Goal: Task Accomplishment & Management: Use online tool/utility

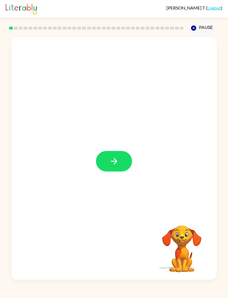
click at [110, 164] on icon "button" at bounding box center [114, 161] width 10 height 10
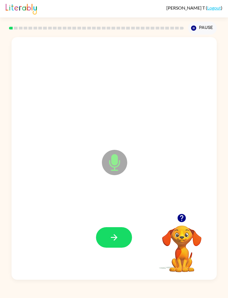
click at [115, 230] on button "button" at bounding box center [114, 237] width 36 height 21
click at [182, 220] on icon "button" at bounding box center [182, 218] width 10 height 10
click at [116, 231] on button "button" at bounding box center [114, 237] width 36 height 21
click at [112, 247] on button "button" at bounding box center [114, 237] width 36 height 21
click at [180, 212] on button "button" at bounding box center [181, 218] width 14 height 14
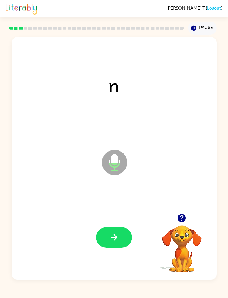
click at [176, 214] on button "button" at bounding box center [181, 218] width 14 height 14
click at [110, 235] on icon "button" at bounding box center [114, 237] width 10 height 10
click at [186, 221] on icon "button" at bounding box center [182, 218] width 10 height 10
click at [115, 239] on icon "button" at bounding box center [114, 237] width 10 height 10
click at [119, 233] on button "button" at bounding box center [114, 237] width 36 height 21
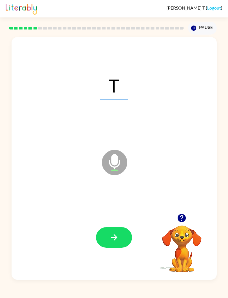
click at [182, 220] on icon "button" at bounding box center [181, 218] width 8 height 8
click at [120, 238] on button "button" at bounding box center [114, 237] width 36 height 21
click at [177, 213] on icon "button" at bounding box center [182, 218] width 10 height 10
click at [116, 239] on icon "button" at bounding box center [114, 237] width 10 height 10
click at [110, 237] on icon "button" at bounding box center [114, 237] width 10 height 10
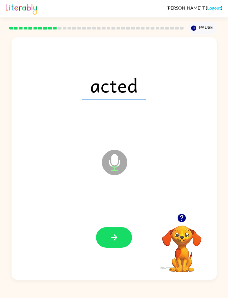
click at [183, 213] on icon "button" at bounding box center [182, 218] width 10 height 10
click at [182, 218] on icon "button" at bounding box center [181, 218] width 8 height 8
click at [117, 234] on icon "button" at bounding box center [114, 237] width 10 height 10
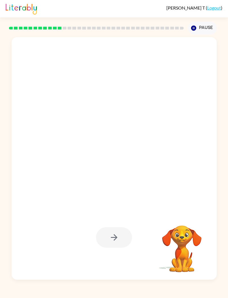
click at [204, 30] on button "Pause Pause" at bounding box center [202, 28] width 29 height 13
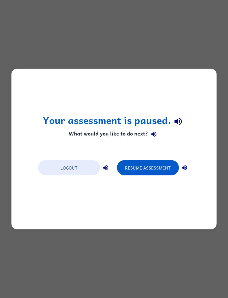
click at [169, 160] on button "Resume Assessment" at bounding box center [148, 167] width 62 height 15
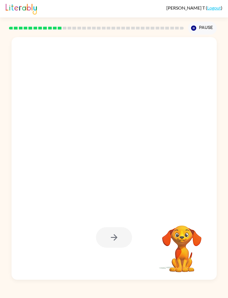
click at [163, 166] on div at bounding box center [100, 149] width 167 height 48
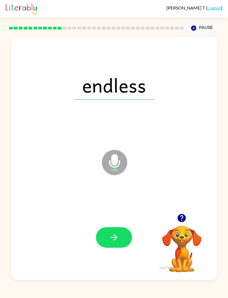
click at [180, 216] on icon "button" at bounding box center [181, 218] width 8 height 8
click at [178, 210] on div at bounding box center [114, 237] width 194 height 73
click at [180, 212] on button "button" at bounding box center [181, 218] width 14 height 14
click at [179, 215] on icon "button" at bounding box center [181, 218] width 8 height 8
click at [106, 164] on icon at bounding box center [114, 162] width 25 height 25
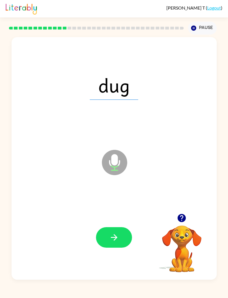
click at [108, 231] on button "button" at bounding box center [114, 237] width 36 height 21
click at [115, 246] on button "button" at bounding box center [114, 237] width 36 height 21
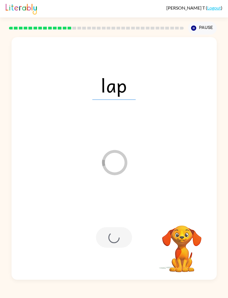
click at [186, 209] on div at bounding box center [114, 237] width 194 height 73
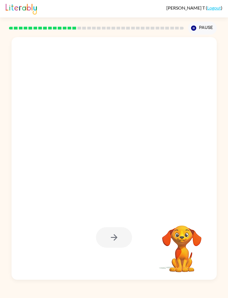
click at [182, 216] on div at bounding box center [114, 237] width 194 height 73
click at [188, 223] on video "Your browser must support playing .mp4 files to use Literably. Please try using…" at bounding box center [181, 245] width 56 height 56
click at [184, 219] on video "Your browser must support playing .mp4 files to use Literably. Please try using…" at bounding box center [181, 245] width 56 height 56
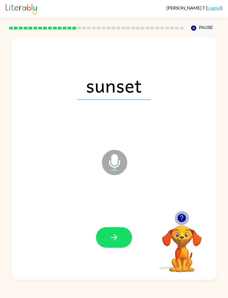
click at [184, 215] on icon "button" at bounding box center [181, 218] width 8 height 8
click at [185, 213] on div at bounding box center [114, 237] width 194 height 73
click at [186, 218] on video "Your browser must support playing .mp4 files to use Literably. Please try using…" at bounding box center [181, 245] width 56 height 56
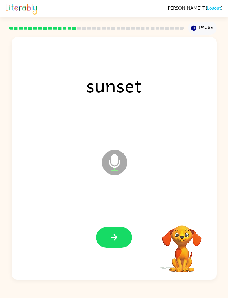
click at [181, 217] on video "Your browser must support playing .mp4 files to use Literably. Please try using…" at bounding box center [181, 245] width 56 height 56
click at [178, 216] on div at bounding box center [114, 237] width 194 height 73
click at [180, 221] on video "Your browser must support playing .mp4 files to use Literably. Please try using…" at bounding box center [181, 245] width 56 height 56
click at [123, 235] on button "button" at bounding box center [114, 237] width 36 height 21
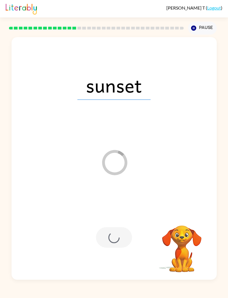
click at [187, 214] on div at bounding box center [114, 237] width 194 height 73
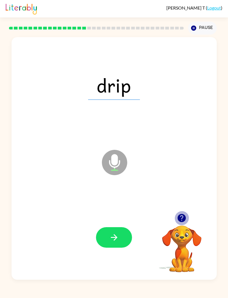
click at [182, 216] on icon "button" at bounding box center [182, 218] width 10 height 10
click at [181, 215] on icon "button" at bounding box center [181, 218] width 8 height 8
click at [114, 228] on button "button" at bounding box center [114, 237] width 36 height 21
click at [116, 230] on button "button" at bounding box center [114, 237] width 36 height 21
click at [126, 231] on button "button" at bounding box center [114, 237] width 36 height 21
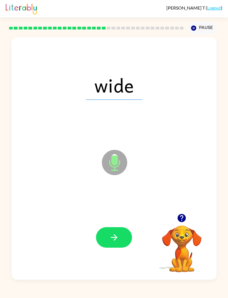
click at [115, 243] on button "button" at bounding box center [114, 237] width 36 height 21
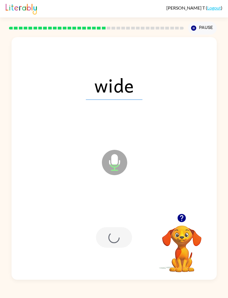
click at [115, 243] on div at bounding box center [114, 237] width 36 height 21
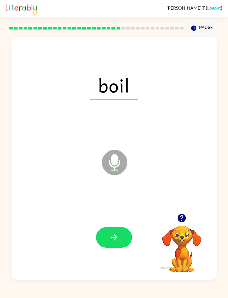
click at [178, 212] on button "button" at bounding box center [181, 218] width 14 height 14
click at [119, 231] on button "button" at bounding box center [114, 237] width 36 height 21
click at [116, 239] on icon "button" at bounding box center [114, 237] width 10 height 10
click at [199, 25] on button "Pause Pause" at bounding box center [202, 28] width 29 height 13
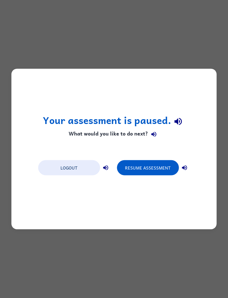
click at [161, 165] on button "Resume Assessment" at bounding box center [148, 167] width 62 height 15
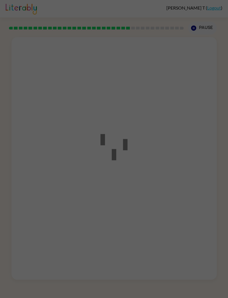
click at [165, 168] on div at bounding box center [114, 149] width 228 height 298
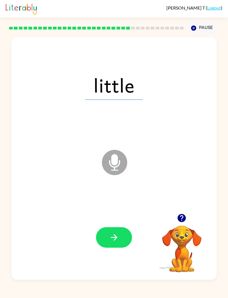
click at [122, 238] on button "button" at bounding box center [114, 237] width 36 height 21
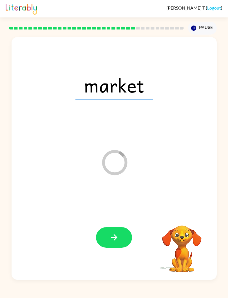
click at [123, 235] on button "button" at bounding box center [114, 237] width 36 height 21
click at [124, 234] on div at bounding box center [114, 237] width 36 height 21
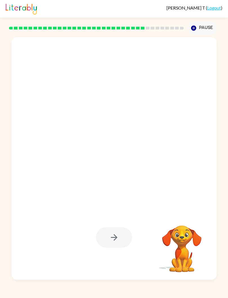
click at [111, 239] on div at bounding box center [114, 237] width 36 height 21
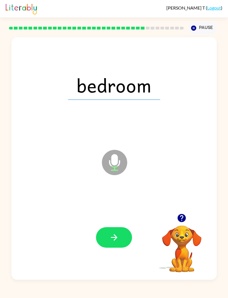
click at [121, 230] on button "button" at bounding box center [114, 237] width 36 height 21
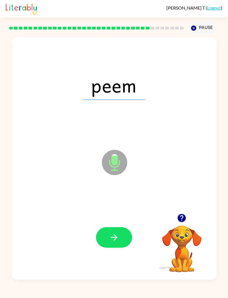
click at [118, 236] on icon "button" at bounding box center [114, 237] width 10 height 10
click at [122, 236] on button "button" at bounding box center [114, 237] width 36 height 21
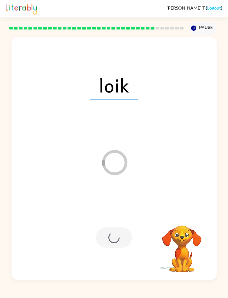
click at [119, 238] on div at bounding box center [114, 237] width 36 height 21
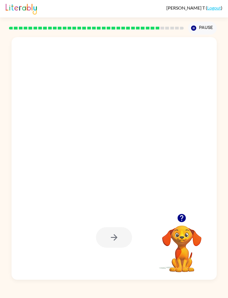
click at [178, 212] on button "button" at bounding box center [181, 218] width 14 height 14
click at [200, 22] on button "Pause Pause" at bounding box center [202, 28] width 29 height 13
click at [206, 26] on button "Pause Pause" at bounding box center [202, 28] width 29 height 13
click at [201, 32] on button "Pause Pause" at bounding box center [202, 28] width 29 height 13
click at [200, 32] on button "Pause Pause" at bounding box center [202, 28] width 29 height 13
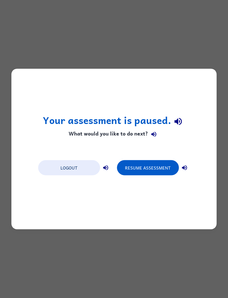
click at [199, 28] on div "Your assessment is paused. What would you like to do next? Logout Resume Assess…" at bounding box center [114, 149] width 228 height 298
click at [153, 162] on button "Resume Assessment" at bounding box center [148, 167] width 62 height 15
click at [164, 165] on button "Resume Assessment" at bounding box center [148, 167] width 62 height 15
click at [161, 166] on button "Resume Assessment" at bounding box center [148, 167] width 62 height 15
click at [164, 162] on button "Resume Assessment" at bounding box center [148, 167] width 62 height 15
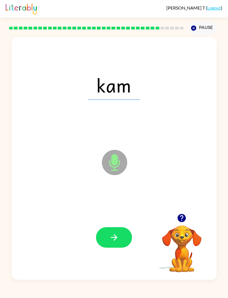
click at [120, 233] on button "button" at bounding box center [114, 237] width 36 height 21
click at [116, 233] on icon "button" at bounding box center [114, 237] width 10 height 10
click at [117, 236] on icon "button" at bounding box center [114, 237] width 10 height 10
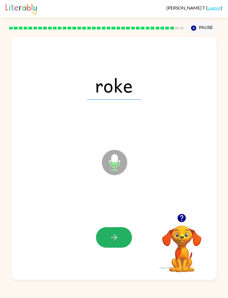
click at [119, 231] on button "button" at bounding box center [114, 237] width 36 height 21
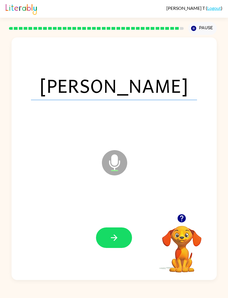
click at [123, 240] on button "button" at bounding box center [114, 237] width 36 height 21
